Goal: Task Accomplishment & Management: Manage account settings

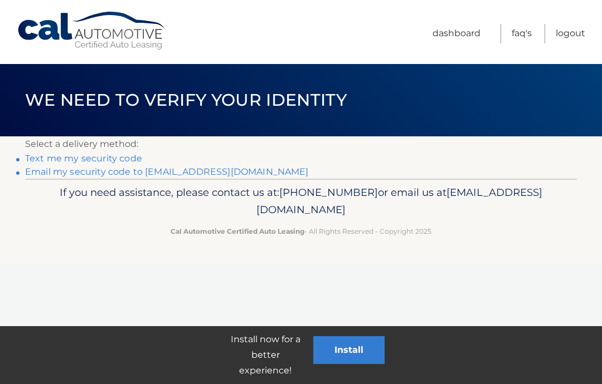
click at [123, 159] on link "Text me my security code" at bounding box center [83, 158] width 117 height 11
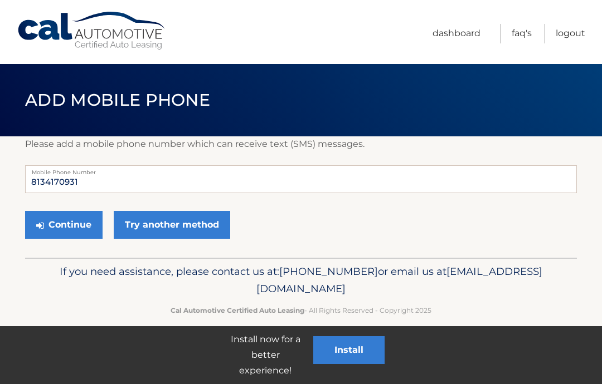
click at [80, 225] on button "Continue" at bounding box center [63, 225] width 77 height 28
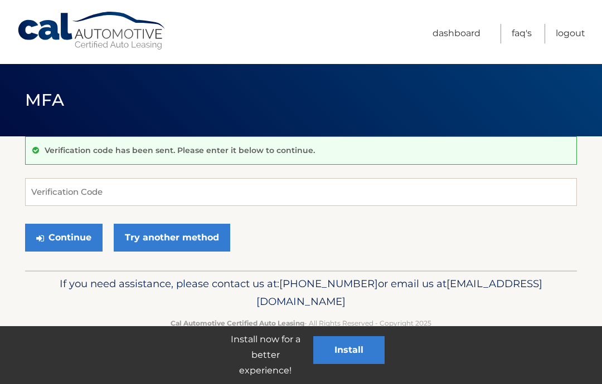
click at [77, 235] on button "Continue" at bounding box center [63, 238] width 77 height 28
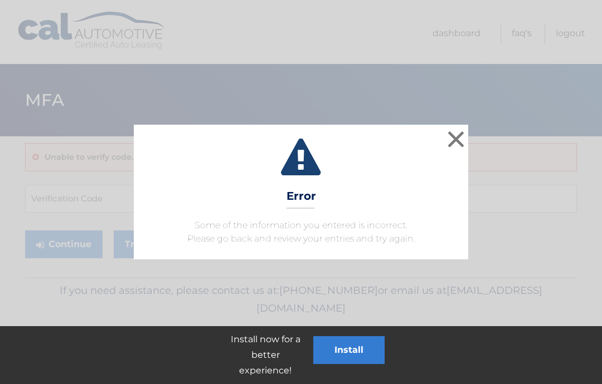
click at [453, 139] on button "×" at bounding box center [456, 139] width 22 height 22
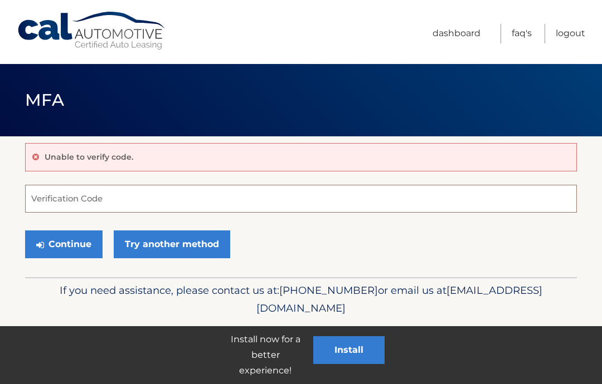
click at [134, 211] on input "Verification Code" at bounding box center [301, 199] width 552 height 28
type input "333753"
click at [77, 246] on button "Continue" at bounding box center [63, 245] width 77 height 28
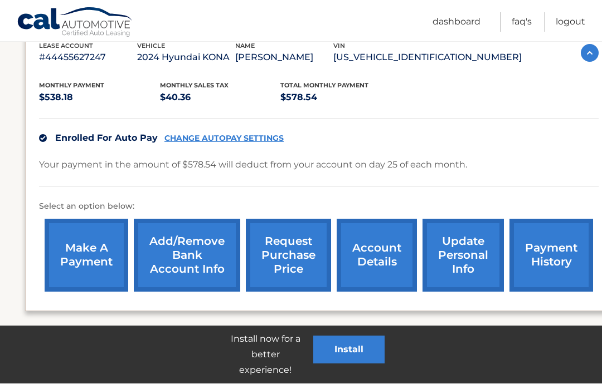
scroll to position [202, 0]
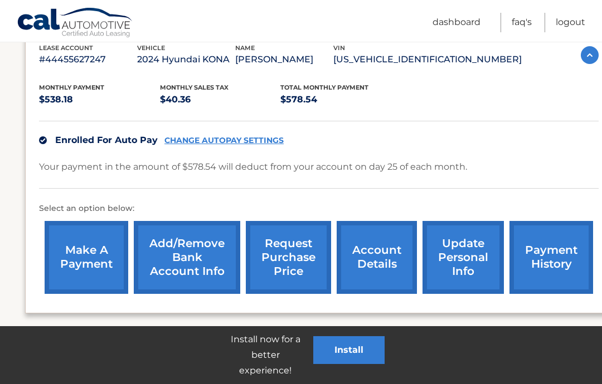
click at [195, 250] on link "Add/Remove bank account info" at bounding box center [187, 257] width 106 height 73
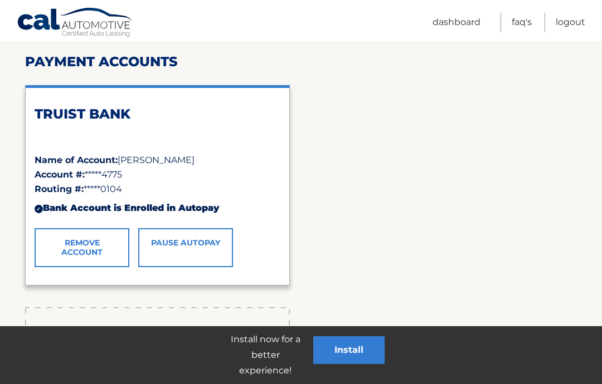
scroll to position [135, 0]
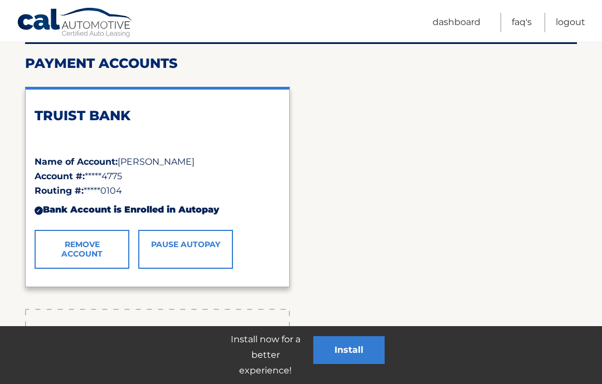
click at [96, 242] on link "Remove Account" at bounding box center [82, 249] width 95 height 39
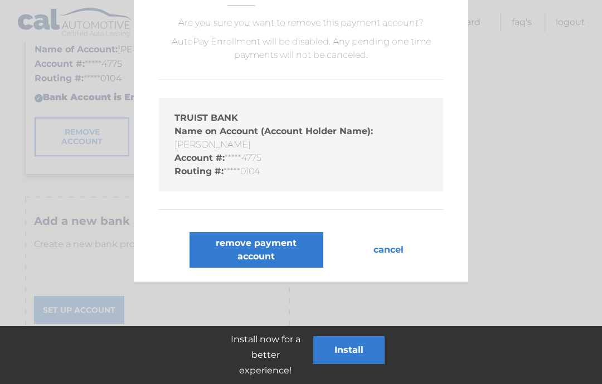
scroll to position [262, 0]
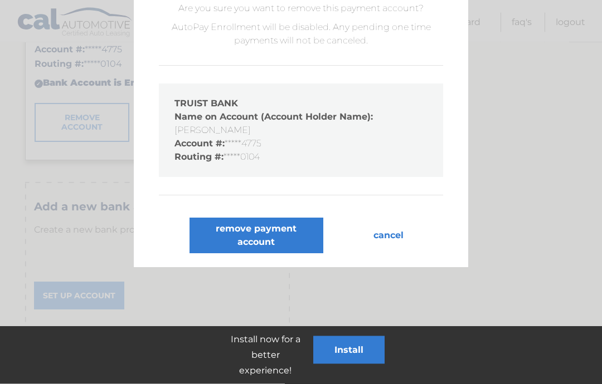
click at [259, 246] on button "remove payment account" at bounding box center [256, 236] width 134 height 36
click at [267, 228] on button "remove payment account" at bounding box center [256, 236] width 134 height 36
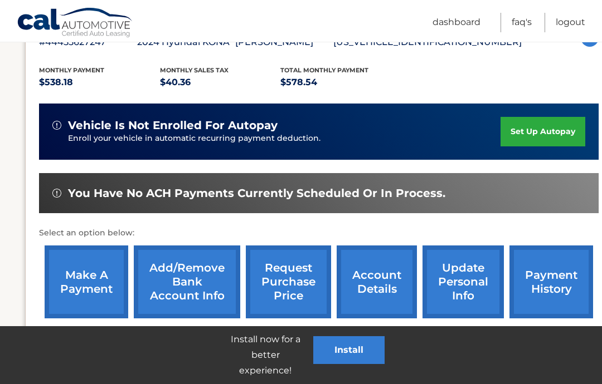
scroll to position [243, 0]
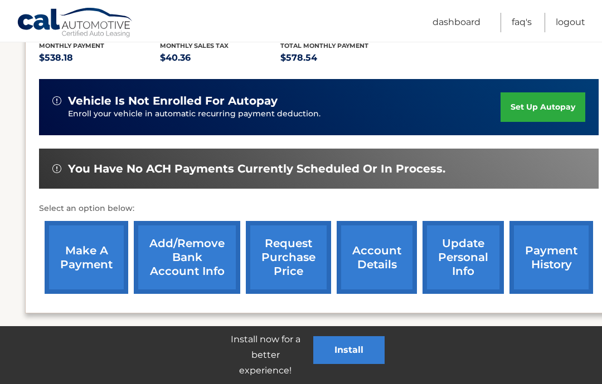
click at [187, 247] on link "Add/Remove bank account info" at bounding box center [187, 257] width 106 height 73
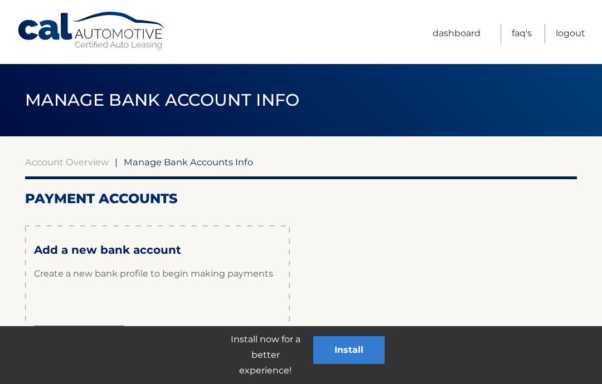
click at [92, 338] on link "Set Up Account" at bounding box center [79, 340] width 90 height 28
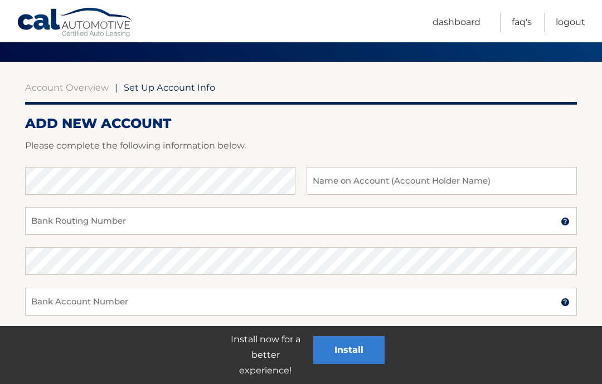
scroll to position [72, 0]
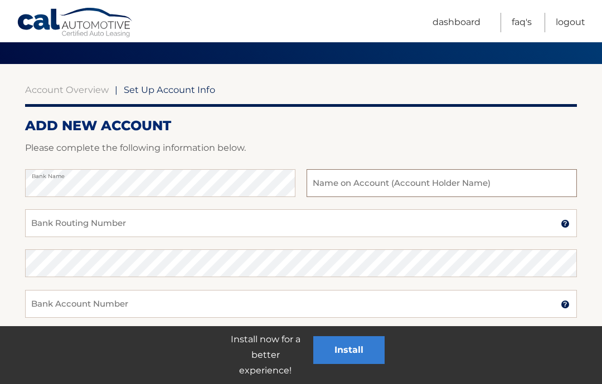
click at [373, 187] on input "text" at bounding box center [441, 183] width 270 height 28
type input "GLORIA J DAWS"
click at [99, 231] on input "Bank Routing Number" at bounding box center [301, 223] width 552 height 28
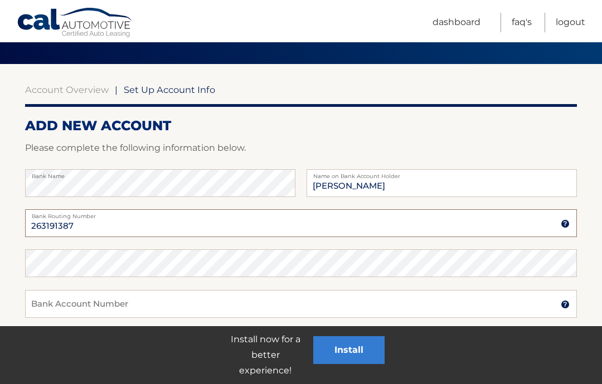
type input "263191387"
click at [89, 310] on input "Bank Account Number" at bounding box center [301, 304] width 552 height 28
type input "1100032810088"
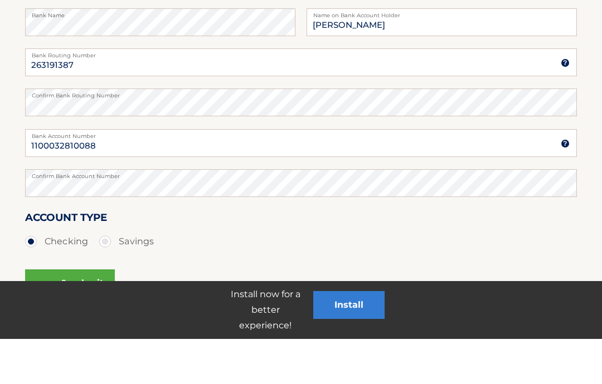
click at [85, 315] on button "save & submit" at bounding box center [70, 329] width 90 height 28
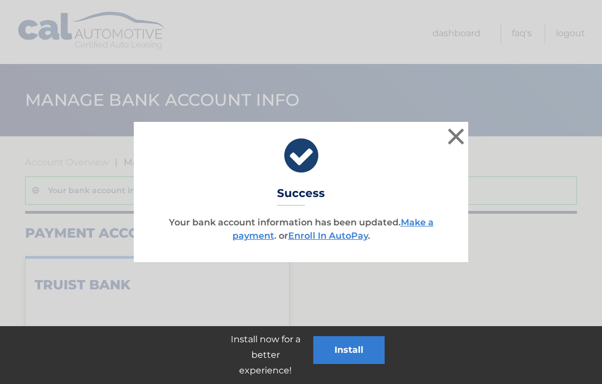
click at [457, 144] on button "×" at bounding box center [456, 136] width 22 height 22
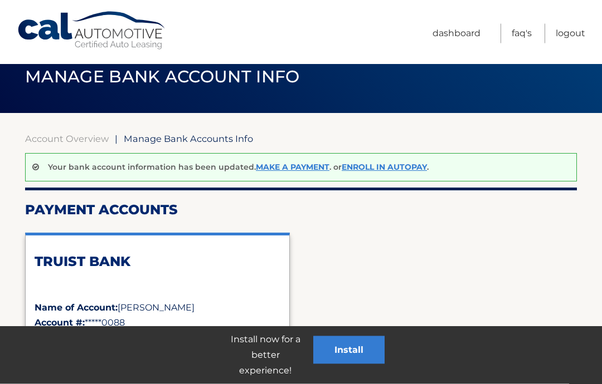
scroll to position [23, 0]
click at [491, 266] on div "TRUIST BANK Name of Account: GLORIA J DAWS Account #: *****0088 Routing #: ****…" at bounding box center [301, 333] width 552 height 218
click at [384, 168] on link "Enroll In AutoPay" at bounding box center [384, 167] width 85 height 10
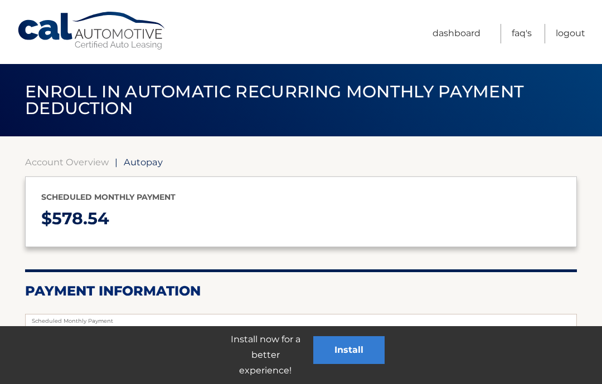
select select "M2I1NGU4ZWYtOGU1MC00MTQ3LTllZGEtMDc4ZWQ4MWY5YTI2"
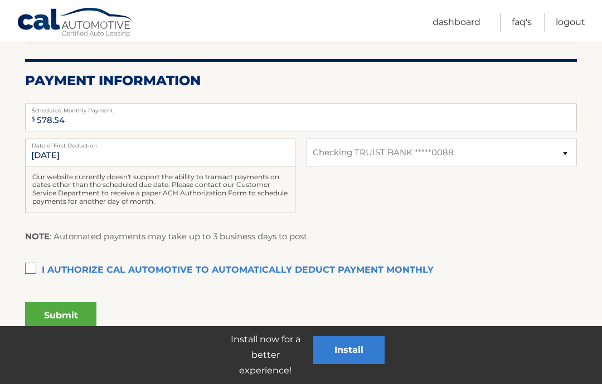
scroll to position [205, 0]
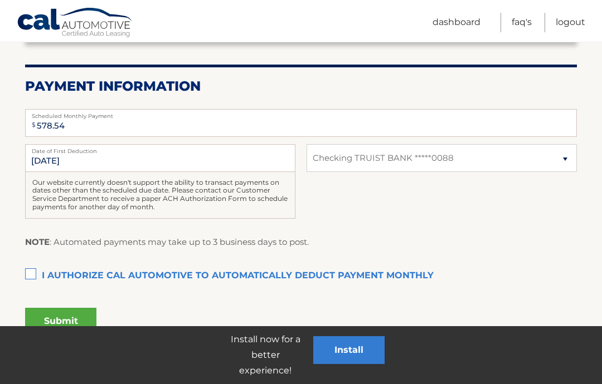
click at [33, 275] on label "I authorize cal automotive to automatically deduct payment monthly This checkbo…" at bounding box center [301, 276] width 552 height 22
click at [0, 0] on input "I authorize cal automotive to automatically deduct payment monthly This checkbo…" at bounding box center [0, 0] width 0 height 0
click at [77, 317] on button "Submit" at bounding box center [60, 321] width 71 height 27
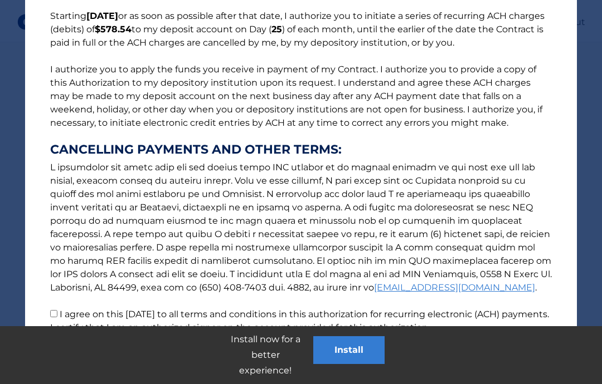
scroll to position [303, 0]
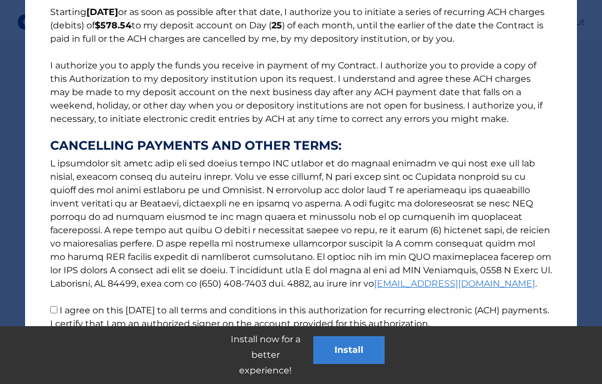
click at [271, 359] on button "Accept" at bounding box center [260, 371] width 50 height 27
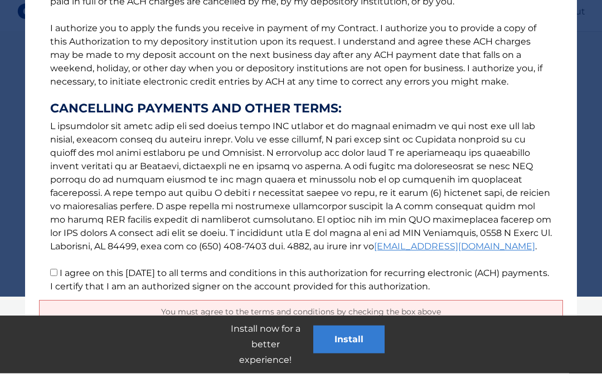
scroll to position [329, 0]
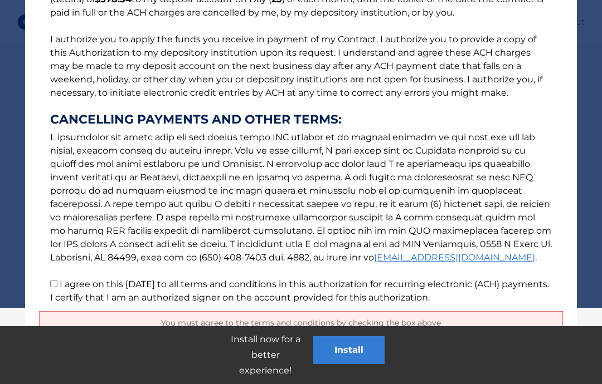
click at [58, 293] on label "I agree on this [DATE] to all terms and conditions in this authorization for re…" at bounding box center [299, 291] width 499 height 24
click at [57, 288] on input "I agree on this [DATE] to all terms and conditions in this authorization for re…" at bounding box center [53, 283] width 7 height 7
checkbox input "true"
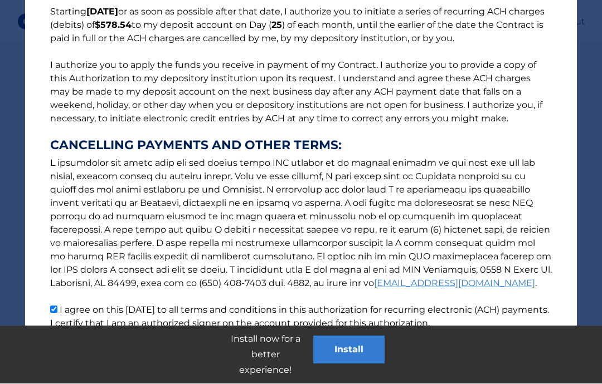
scroll to position [347, 0]
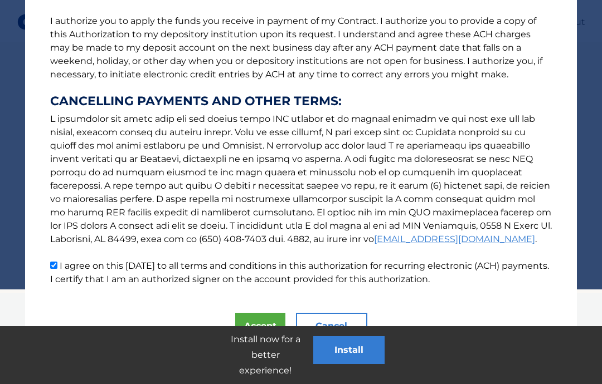
click at [270, 321] on button "Accept" at bounding box center [260, 326] width 50 height 27
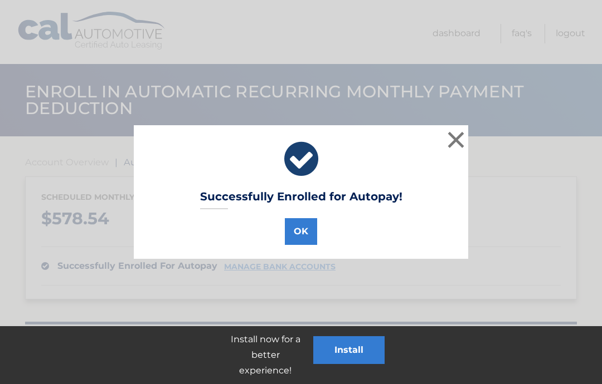
click at [306, 231] on button "OK" at bounding box center [301, 231] width 32 height 27
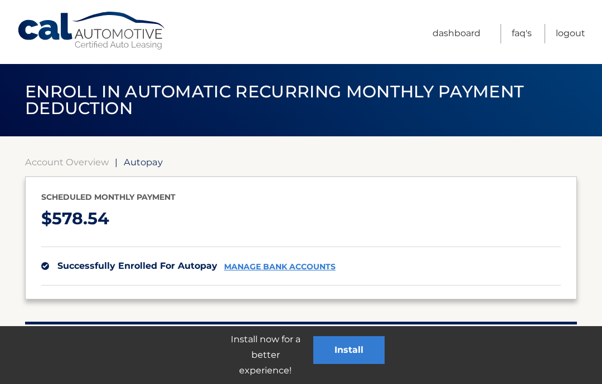
click at [566, 40] on link "Logout" at bounding box center [571, 34] width 30 height 20
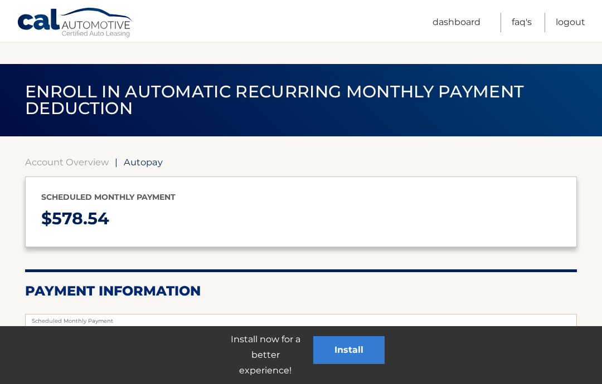
select select "M2I1NGU4ZWYtOGU1MC00MTQ3LTllZGEtMDc4ZWQ4MWY5YTI2"
